Goal: Obtain resource: Download file/media

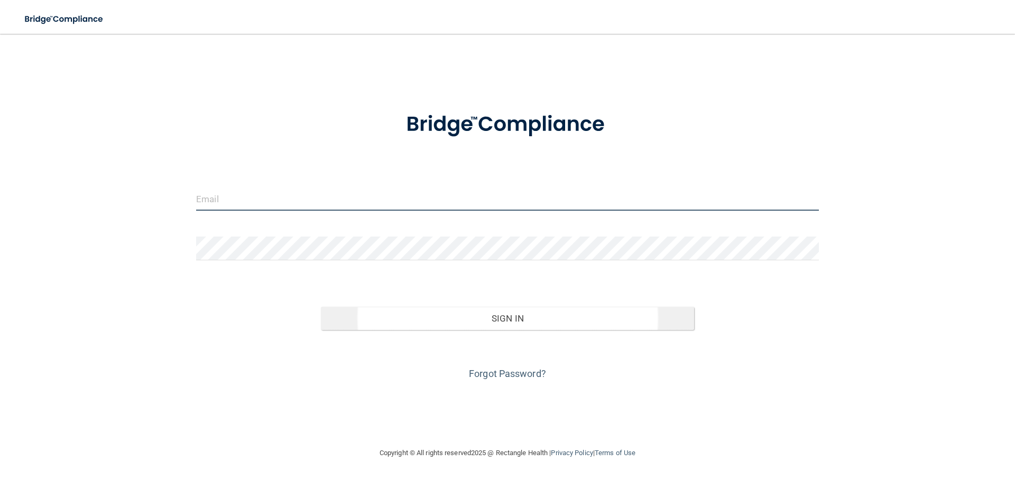
type input "[EMAIL_ADDRESS][DOMAIN_NAME]"
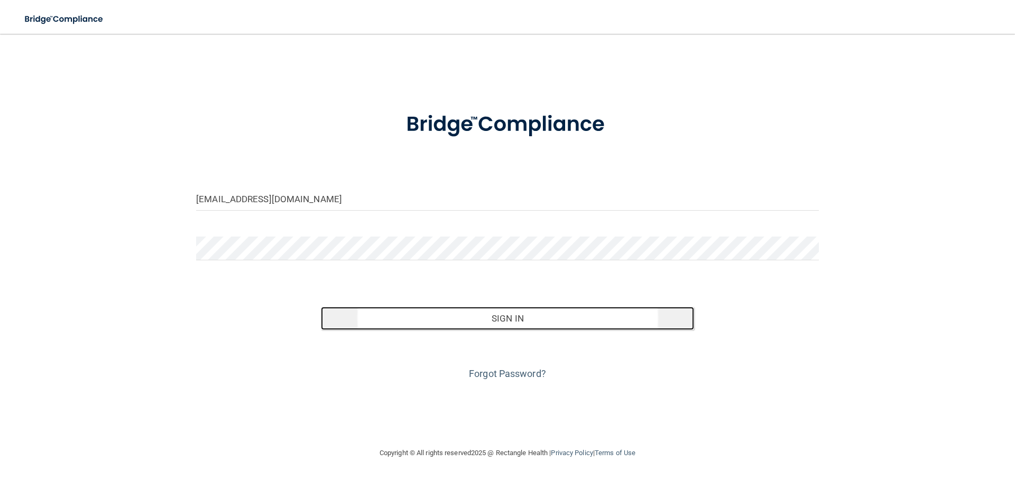
click at [447, 316] on button "Sign In" at bounding box center [508, 318] width 374 height 23
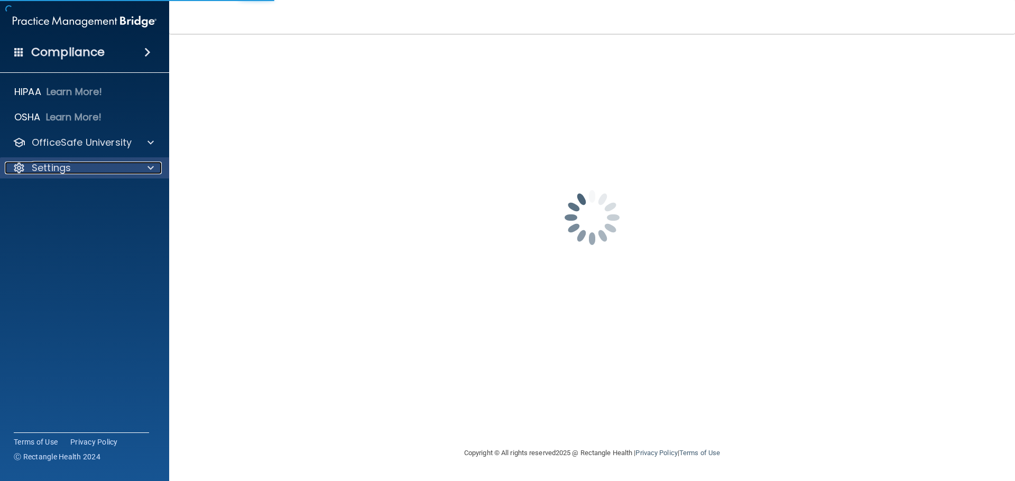
click at [61, 169] on p "Settings" at bounding box center [51, 168] width 39 height 13
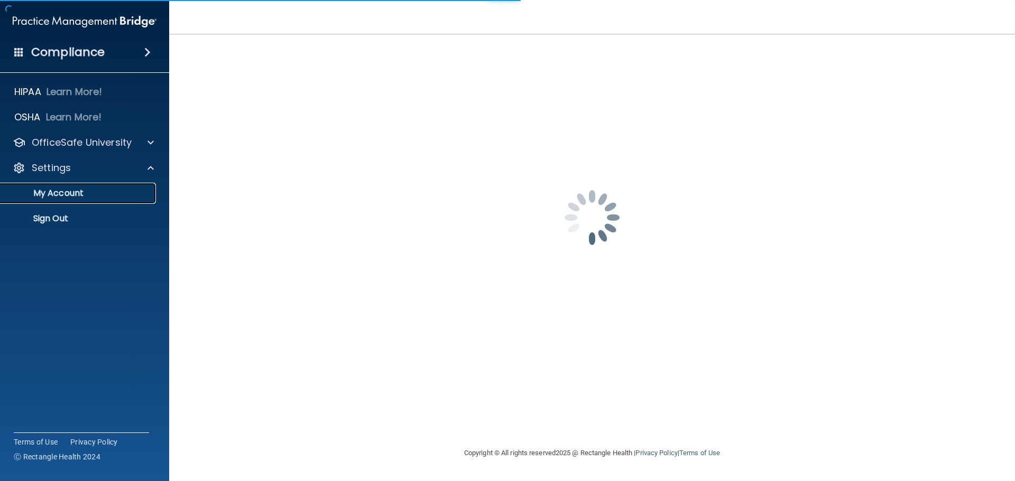
click at [61, 191] on p "My Account" at bounding box center [79, 193] width 144 height 11
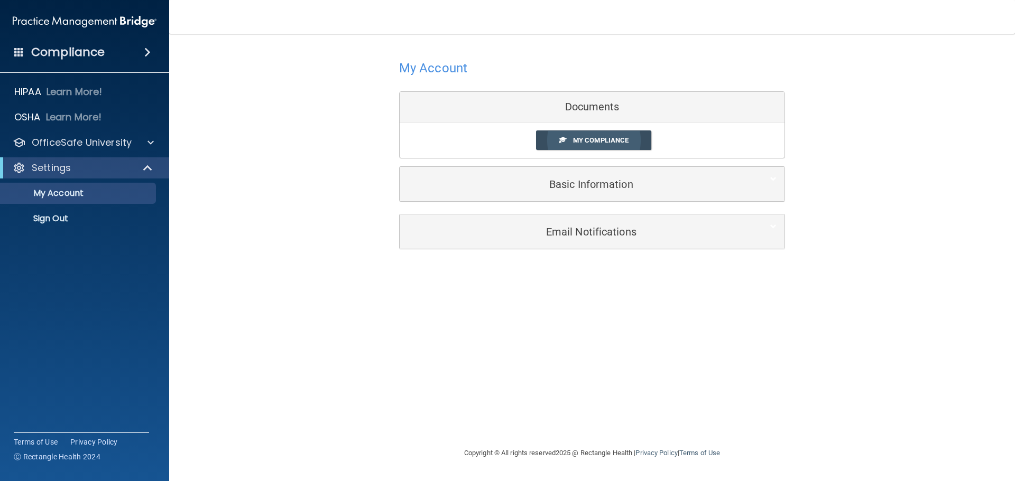
click at [627, 143] on span "My Compliance" at bounding box center [600, 140] width 55 height 8
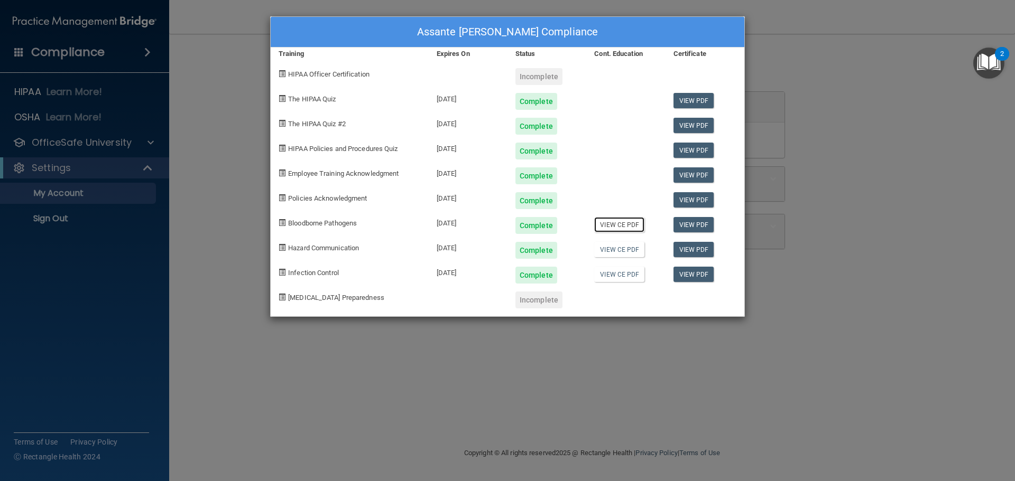
click at [621, 221] on link "View CE PDF" at bounding box center [619, 224] width 50 height 15
click at [597, 244] on link "View CE PDF" at bounding box center [619, 249] width 50 height 15
click at [630, 275] on link "View CE PDF" at bounding box center [619, 274] width 50 height 15
